Goal: Check status: Check status

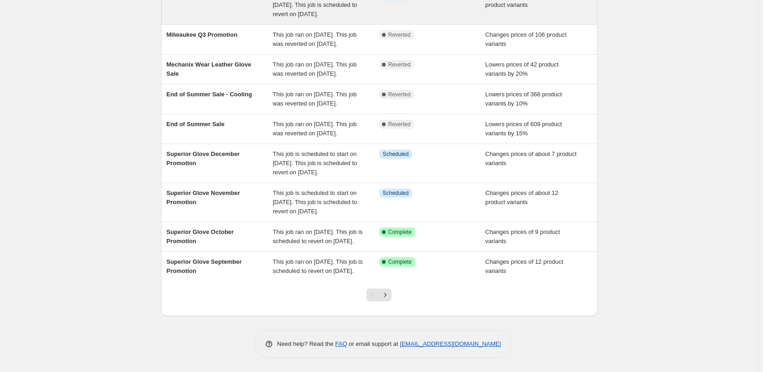
scroll to position [229, 0]
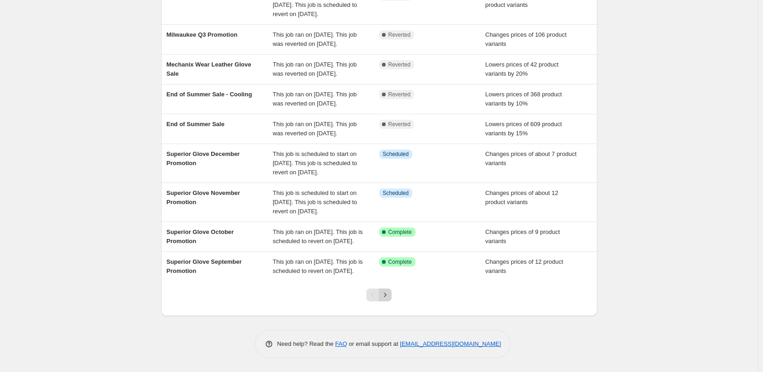
click at [388, 297] on icon "Next" at bounding box center [384, 294] width 9 height 9
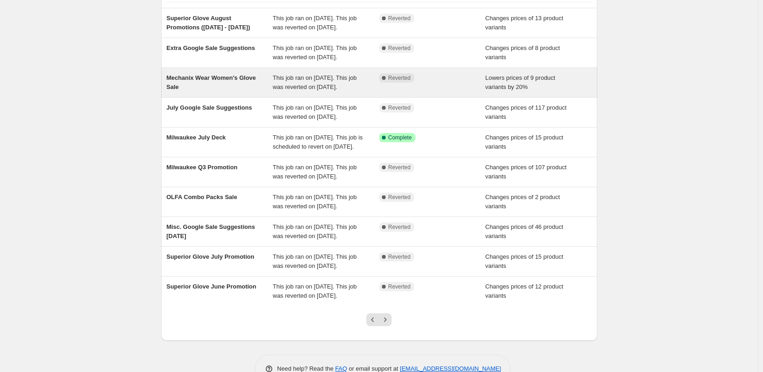
scroll to position [92, 0]
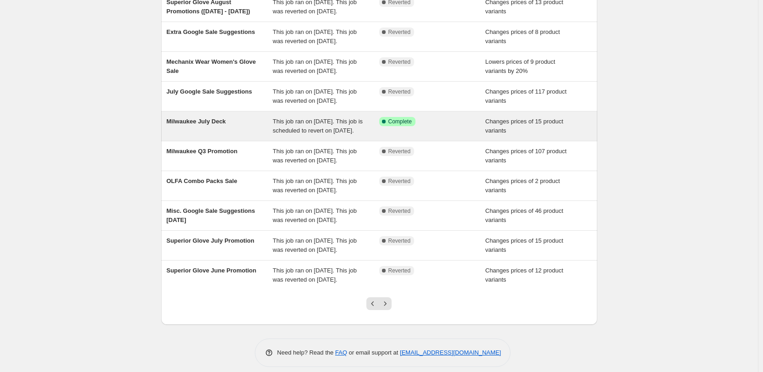
click at [275, 134] on span "This job ran on July 1, 2025. This job is scheduled to revert on October 10, 20…" at bounding box center [318, 126] width 90 height 16
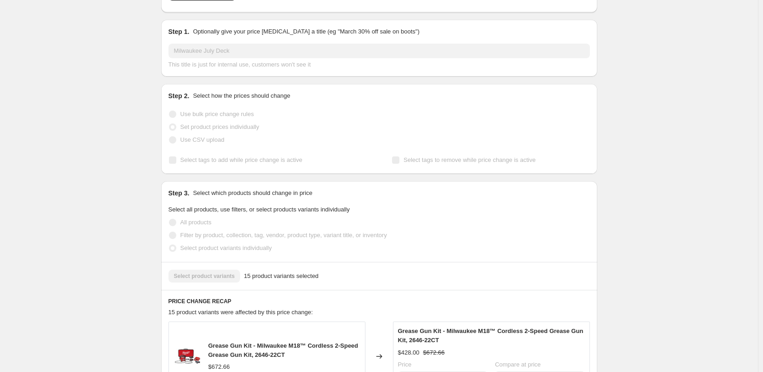
scroll to position [92, 0]
